Goal: Task Accomplishment & Management: Manage account settings

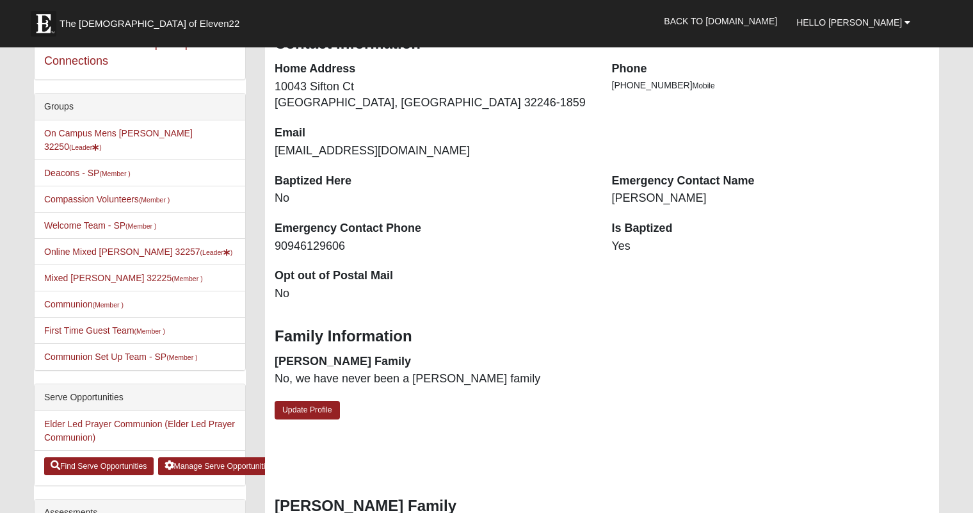
scroll to position [257, 0]
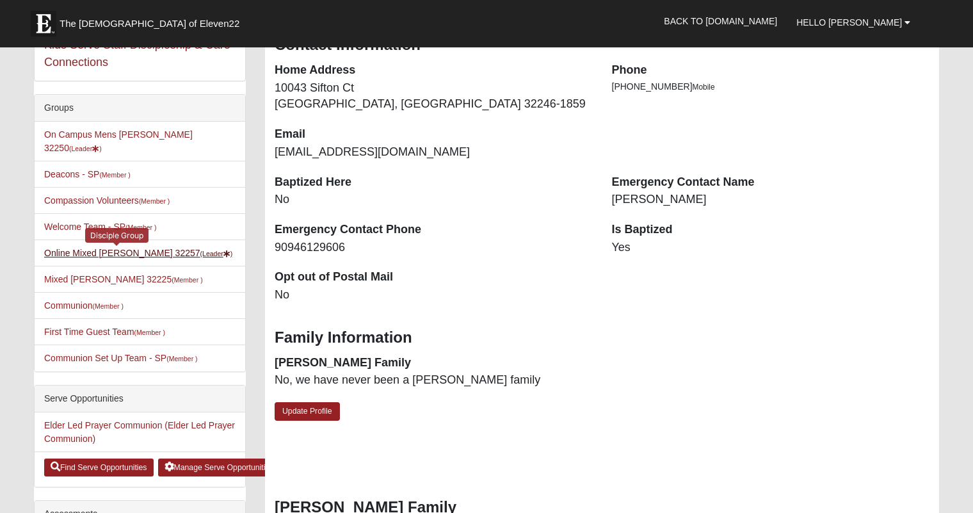
click at [127, 248] on link "Online Mixed Myers 32257 (Leader )" at bounding box center [138, 253] width 188 height 10
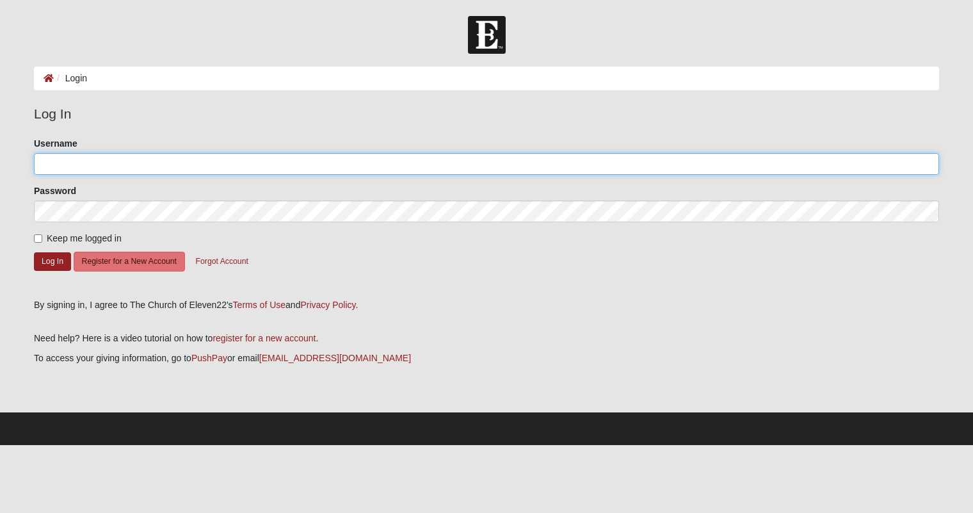
click at [121, 164] on input "Username" at bounding box center [486, 164] width 905 height 22
type input "dennismyers"
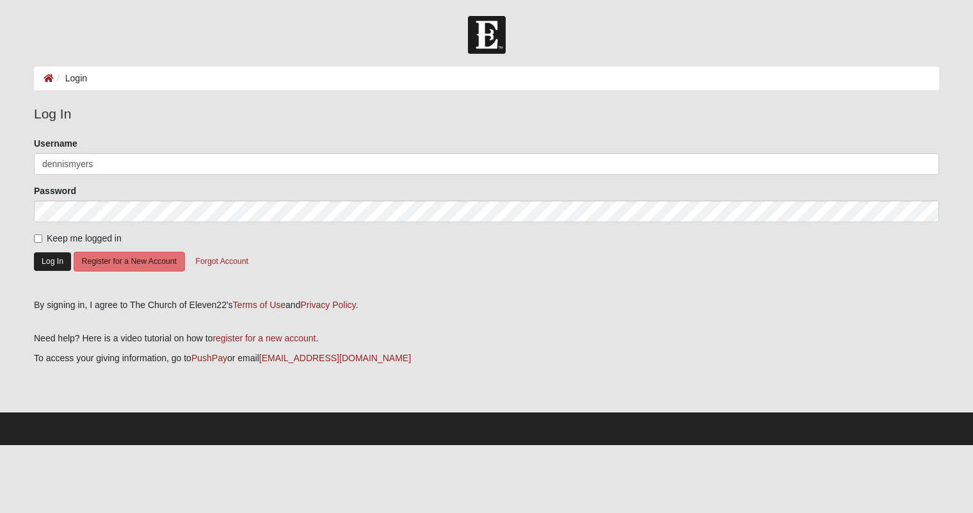
click at [50, 256] on button "Log In" at bounding box center [52, 261] width 37 height 19
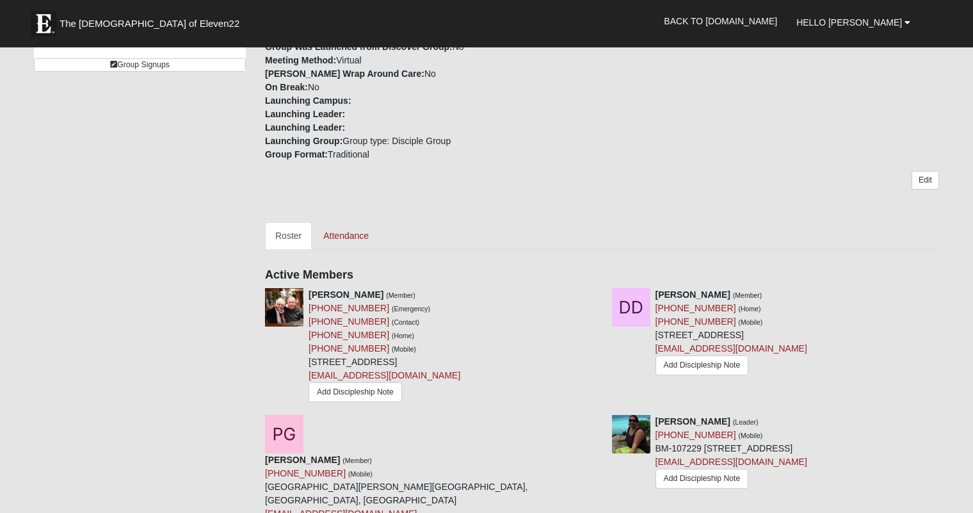
scroll to position [289, 0]
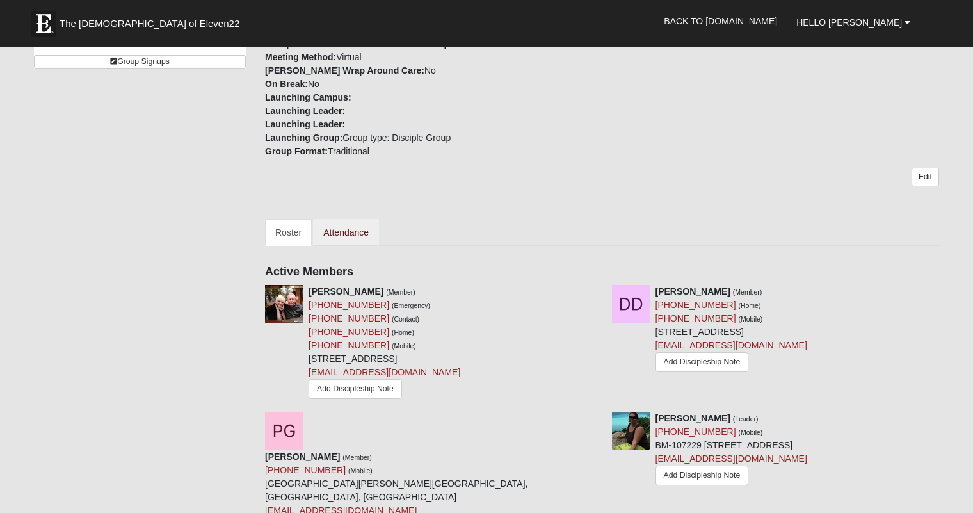
click at [357, 227] on link "Attendance" at bounding box center [346, 232] width 66 height 27
click at [345, 234] on link "Attendance" at bounding box center [346, 232] width 66 height 27
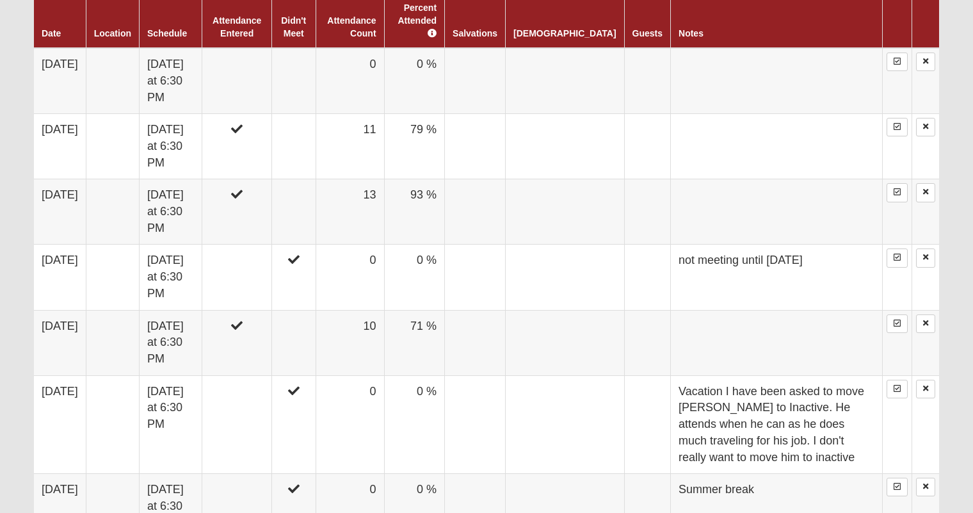
scroll to position [698, 0]
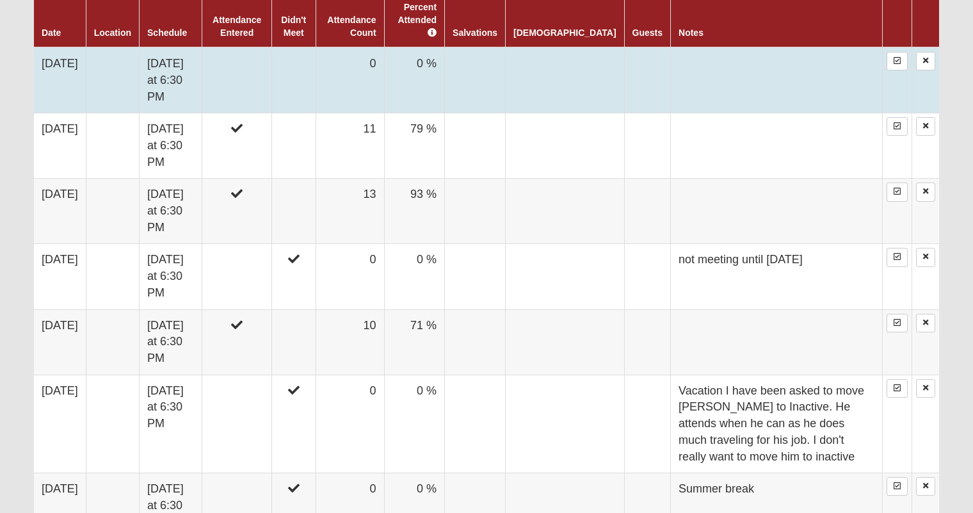
click at [74, 59] on td "[DATE]" at bounding box center [60, 80] width 52 height 66
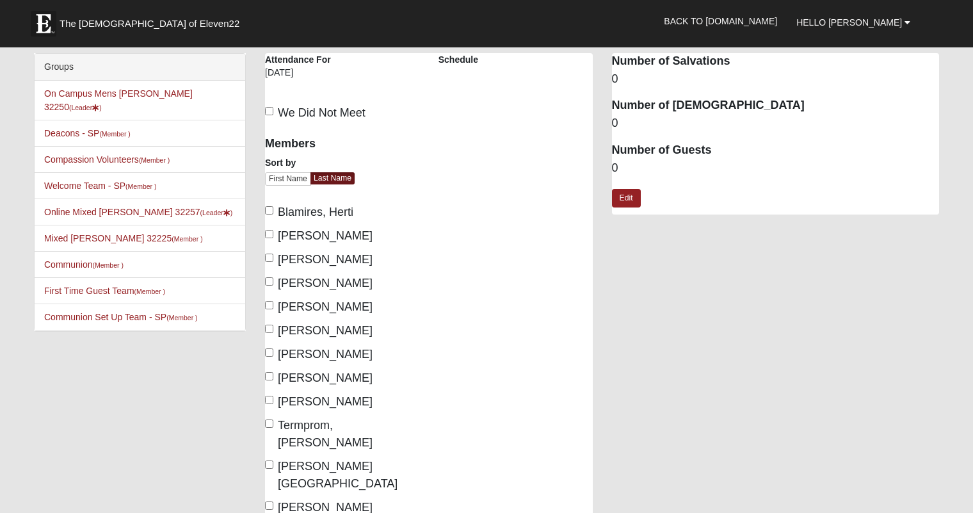
click at [269, 211] on input "Blamires, Herti" at bounding box center [269, 210] width 8 height 8
checkbox input "true"
click at [268, 233] on input "[PERSON_NAME]" at bounding box center [269, 234] width 8 height 8
checkbox input "true"
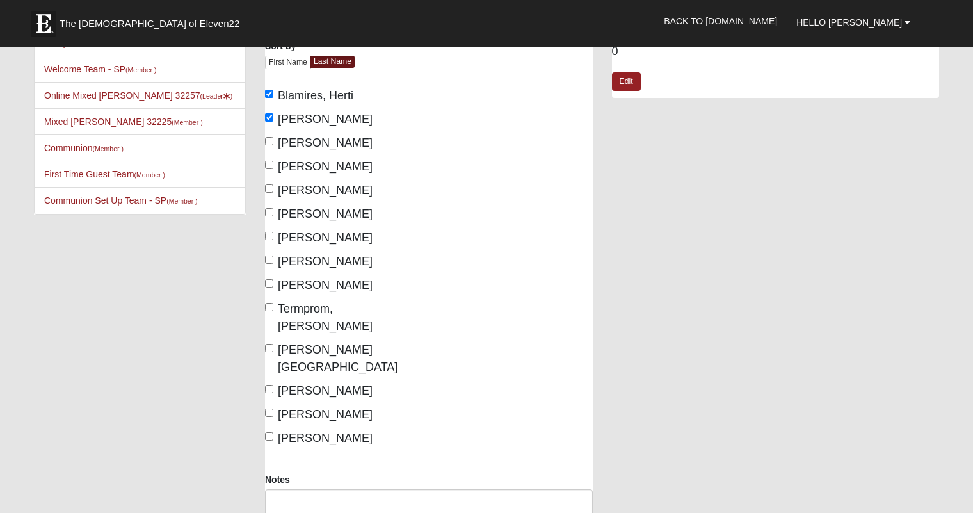
scroll to position [118, 0]
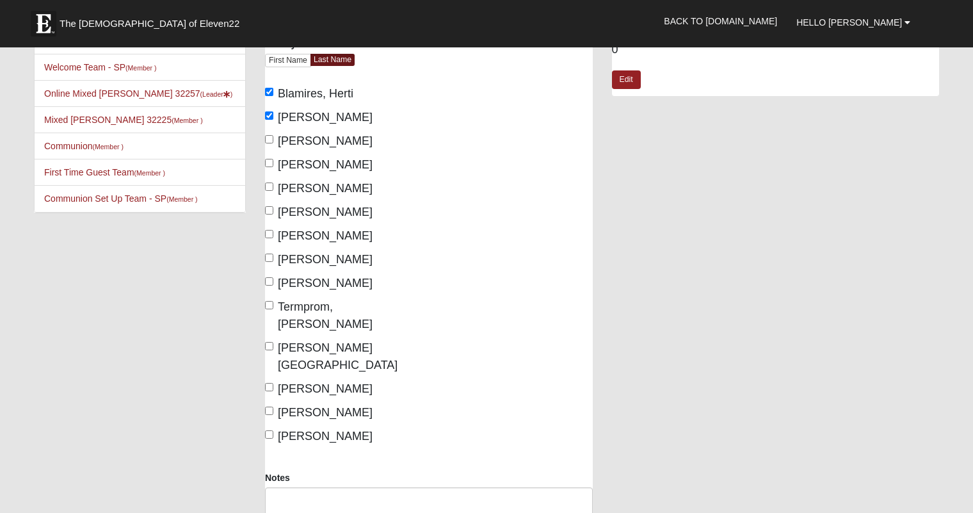
click at [271, 236] on input "[PERSON_NAME]" at bounding box center [269, 234] width 8 height 8
checkbox input "true"
click at [268, 251] on label "Myers, Dennis" at bounding box center [319, 259] width 108 height 17
click at [268, 253] on input "Myers, Dennis" at bounding box center [269, 257] width 8 height 8
checkbox input "true"
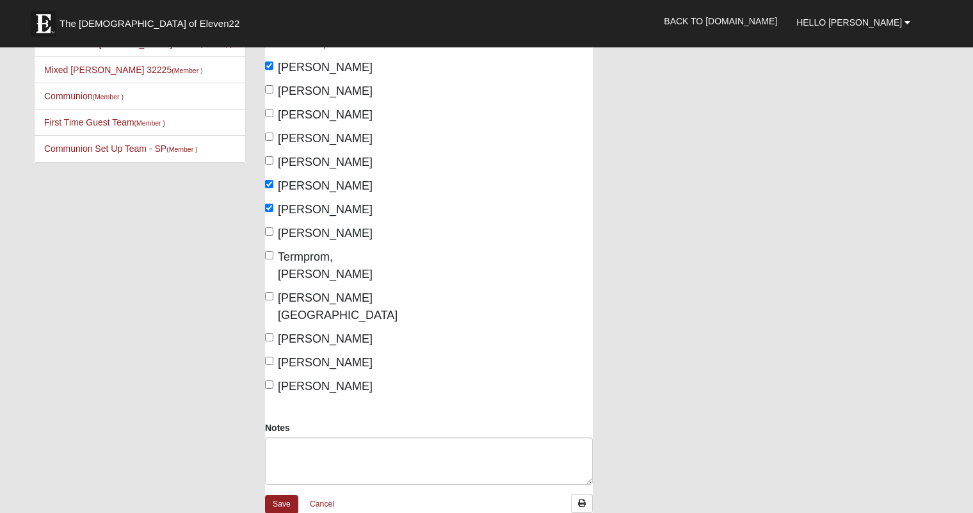
scroll to position [171, 0]
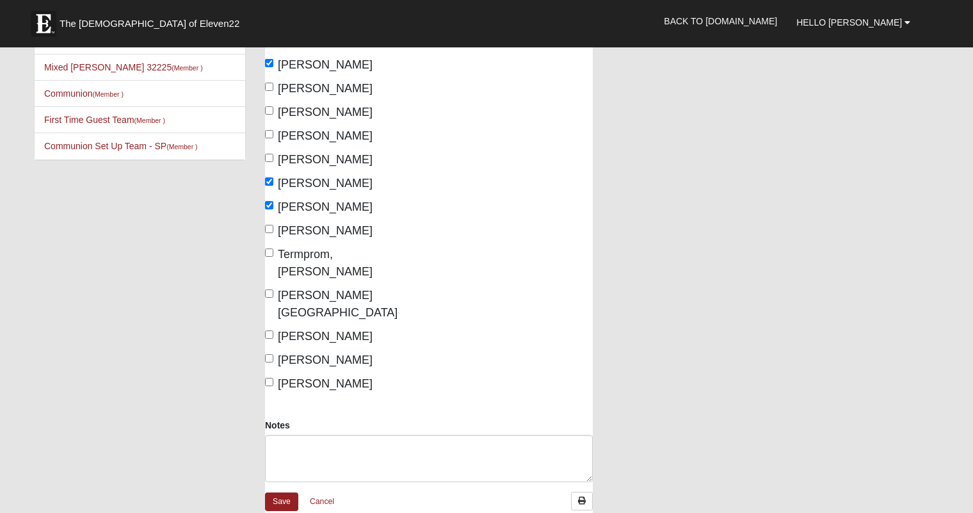
click at [269, 255] on input "Termprom, Kanjana" at bounding box center [269, 252] width 8 height 8
checkbox input "true"
click at [268, 289] on input "West, Myrna" at bounding box center [269, 293] width 8 height 8
checkbox input "true"
click at [270, 330] on input "Whiting, Larry" at bounding box center [269, 334] width 8 height 8
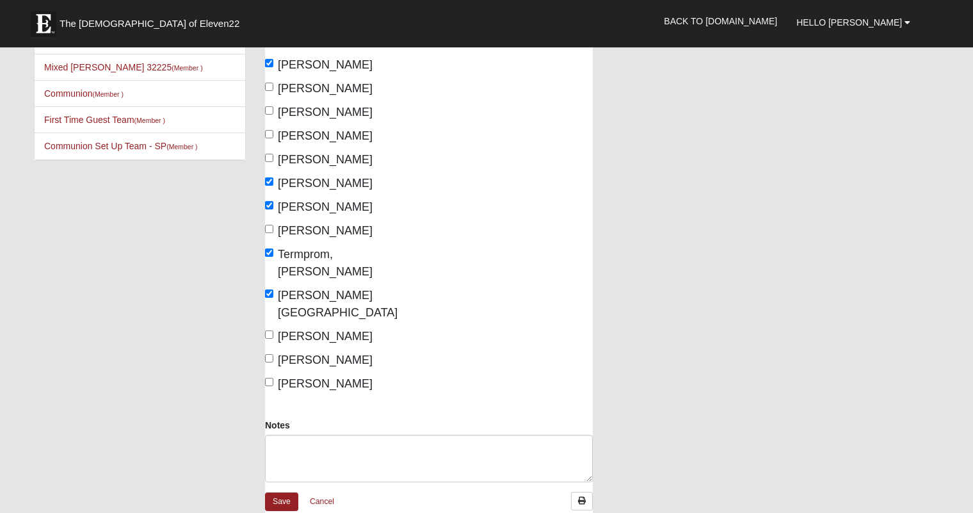
checkbox input "true"
click at [271, 354] on input "Whiting, Patricia" at bounding box center [269, 358] width 8 height 8
checkbox input "true"
click at [269, 378] on input "Yoder, Pam" at bounding box center [269, 382] width 8 height 8
checkbox input "true"
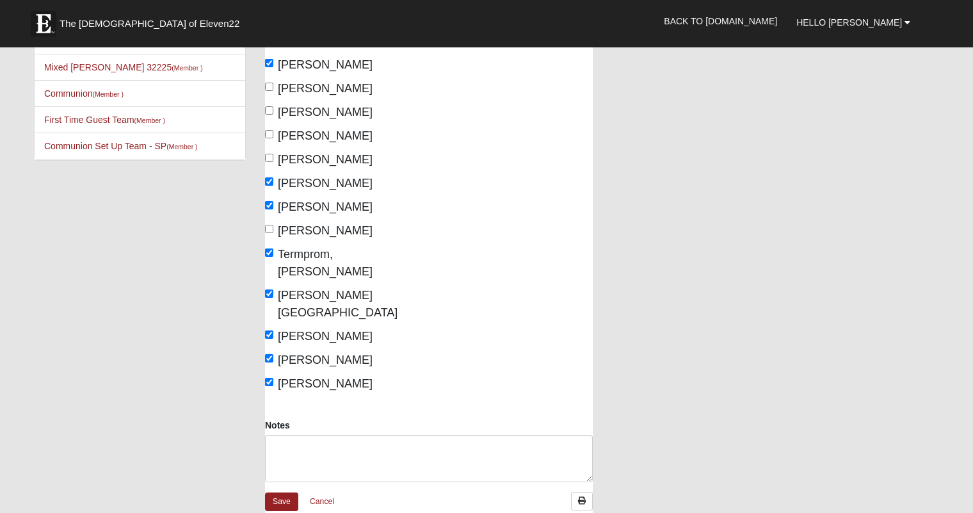
click at [269, 228] on input "Riban, Mike" at bounding box center [269, 229] width 8 height 8
checkbox input "true"
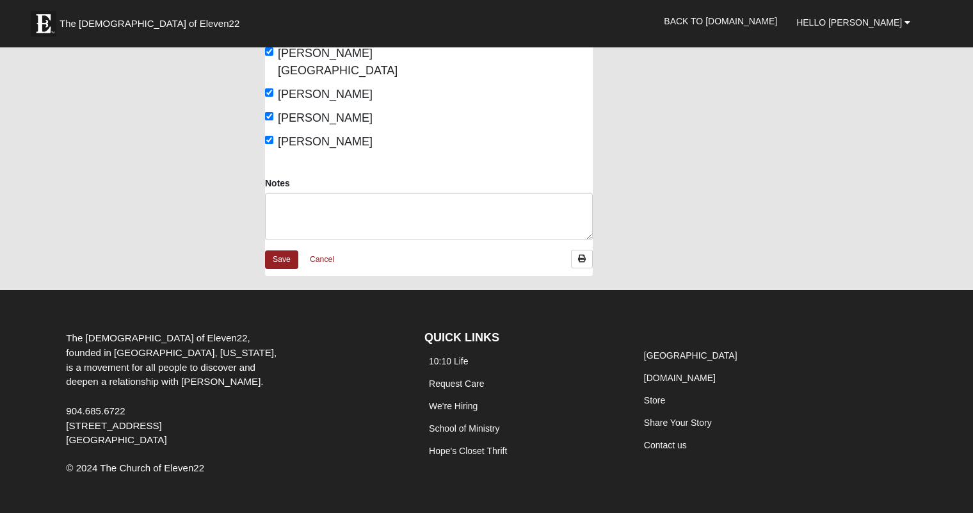
scroll to position [412, 0]
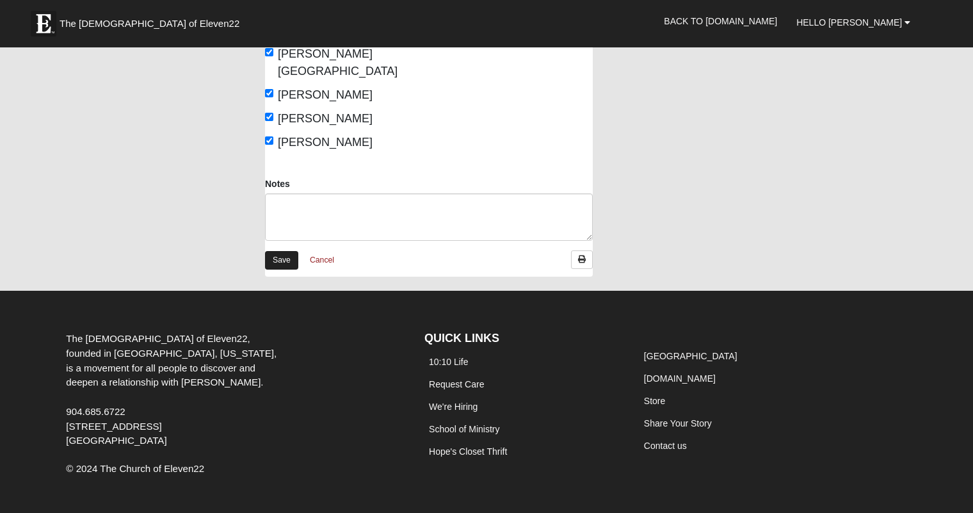
click at [278, 251] on link "Save" at bounding box center [281, 260] width 33 height 19
